Goal: Book appointment/travel/reservation

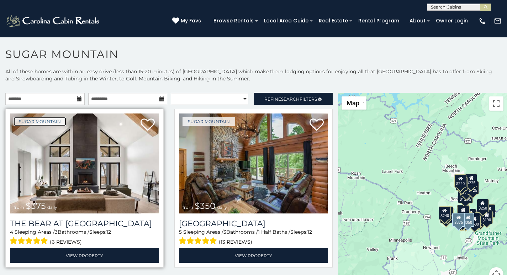
click at [23, 119] on link "Sugar Mountain" at bounding box center [40, 121] width 53 height 9
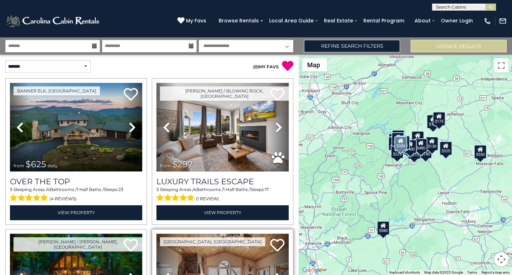
click at [168, 273] on icon at bounding box center [166, 277] width 7 height 11
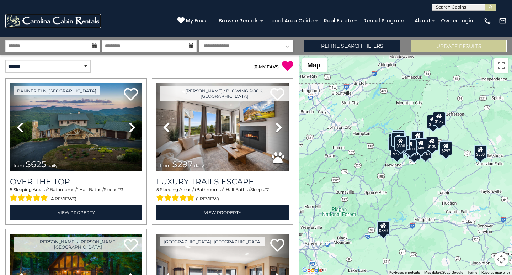
click at [76, 26] on link at bounding box center [53, 21] width 96 height 14
